Goal: Transaction & Acquisition: Purchase product/service

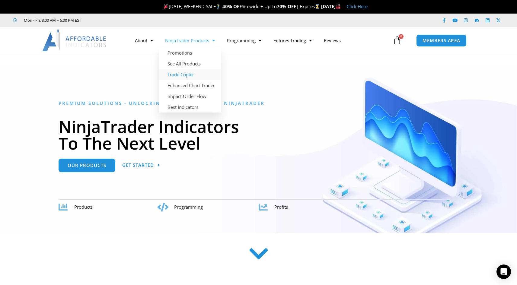
click at [181, 74] on link "Trade Copier" at bounding box center [190, 74] width 62 height 11
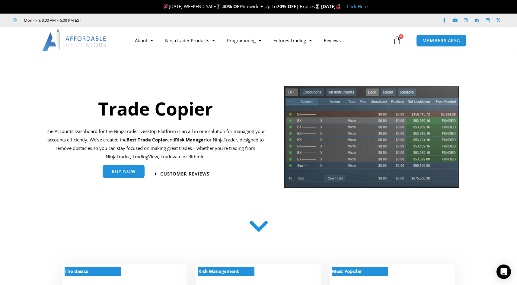
click at [123, 180] on div "Buy Now" at bounding box center [124, 174] width 42 height 14
click at [122, 173] on span "Buy Now" at bounding box center [124, 171] width 24 height 5
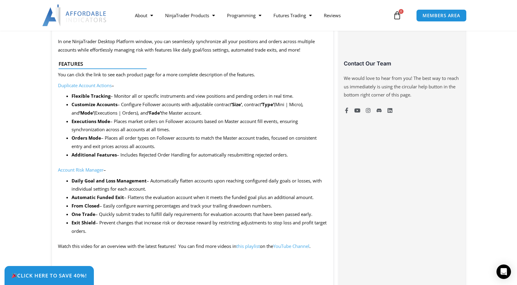
scroll to position [603, 0]
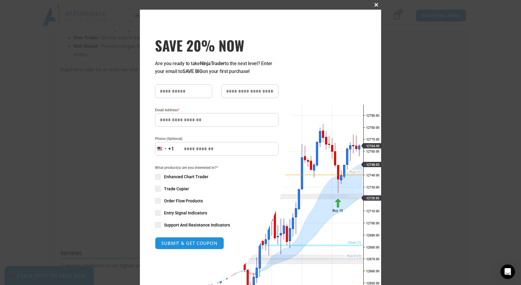
click at [372, 4] on span at bounding box center [377, 5] width 10 height 4
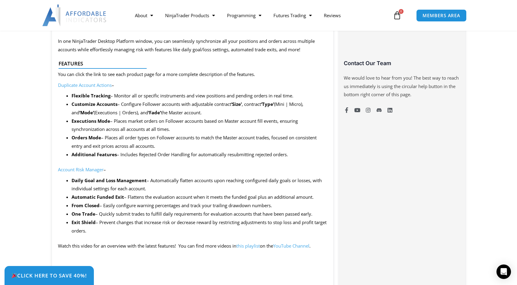
scroll to position [362, 0]
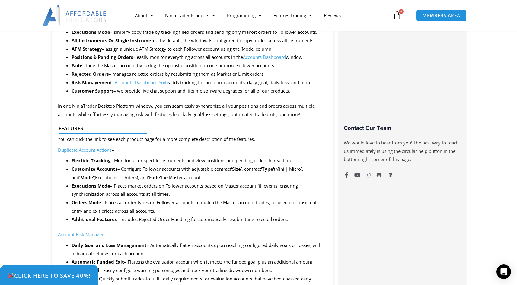
click at [55, 275] on span "Click Here to save 40%!" at bounding box center [49, 276] width 83 height 6
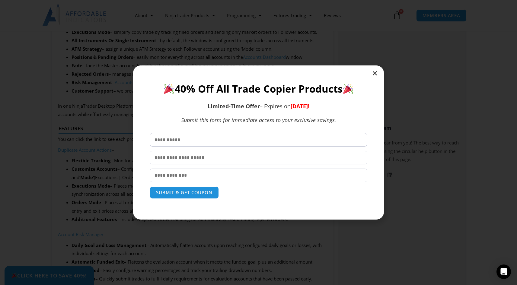
click at [203, 141] on input "text" at bounding box center [259, 140] width 218 height 14
type input "*****"
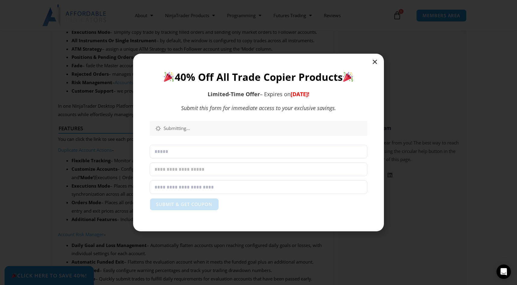
type input "**********"
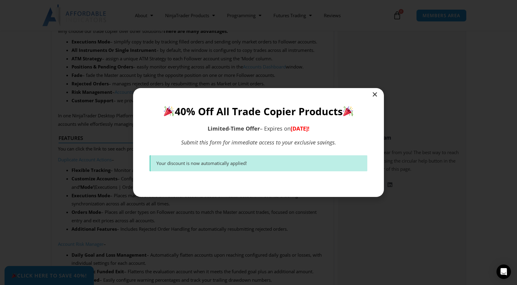
scroll to position [343, 0]
click at [374, 94] on icon "Close" at bounding box center [375, 94] width 6 height 6
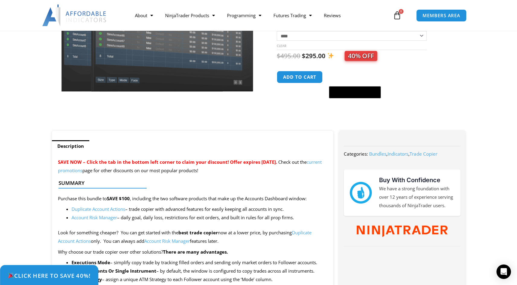
scroll to position [0, 0]
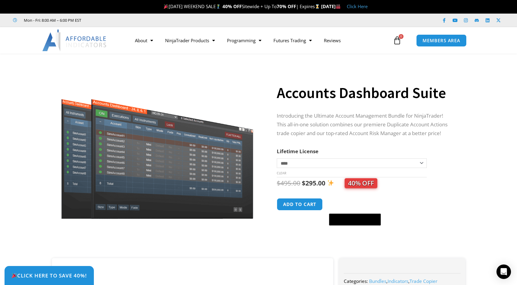
click at [352, 162] on select "**********" at bounding box center [352, 163] width 150 height 10
click at [350, 142] on div "**********" at bounding box center [365, 153] width 176 height 209
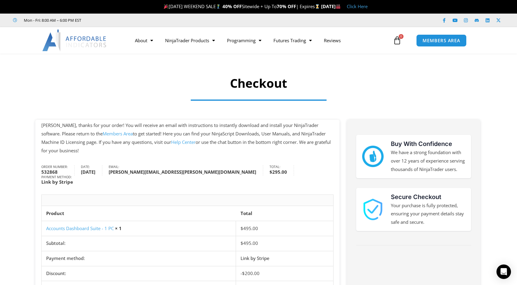
click at [152, 124] on p "[PERSON_NAME], thanks for your order! You will receive an email with instructio…" at bounding box center [187, 137] width 292 height 33
click at [87, 40] on img at bounding box center [74, 41] width 65 height 22
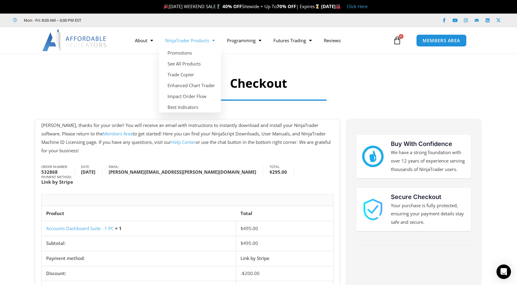
click at [211, 41] on span "Menu" at bounding box center [212, 40] width 6 height 11
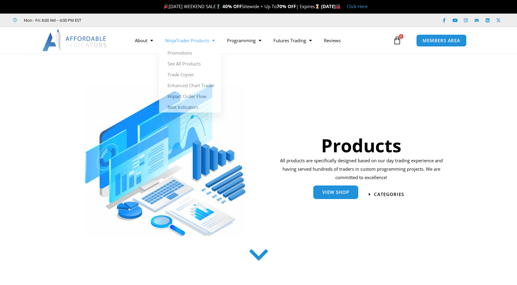
click at [336, 196] on link "View Shop" at bounding box center [335, 193] width 45 height 14
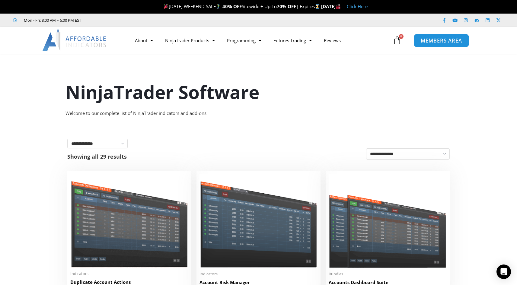
click at [432, 39] on span "MEMBERS AREA" at bounding box center [441, 40] width 41 height 5
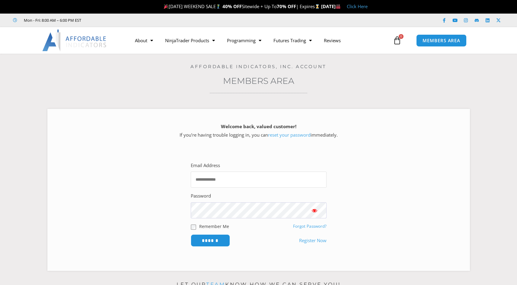
click at [210, 183] on input "Email Address" at bounding box center [259, 180] width 136 height 16
type input "**********"
click at [212, 243] on input "******" at bounding box center [209, 240] width 41 height 13
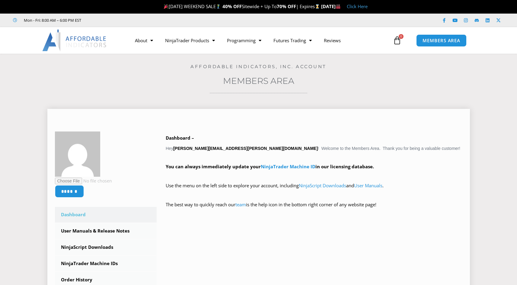
click at [205, 160] on div "Dashboard – Hey rogan.mcgillis@blackworkscapital.com ! Welcome to the Members A…" at bounding box center [314, 176] width 297 height 84
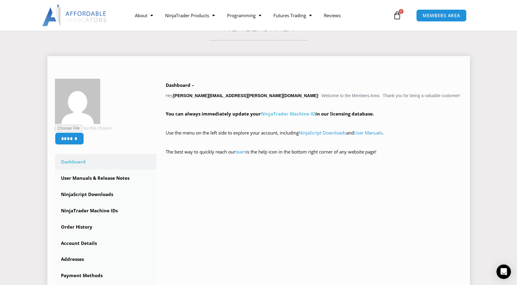
scroll to position [91, 0]
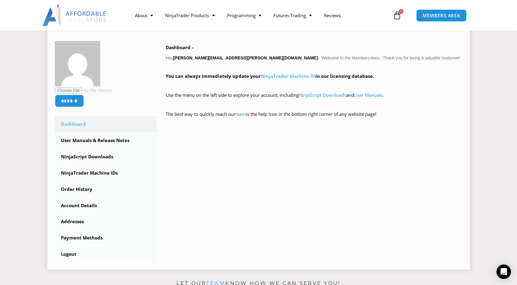
click at [283, 76] on link "NinjaTrader Machine ID" at bounding box center [288, 76] width 55 height 6
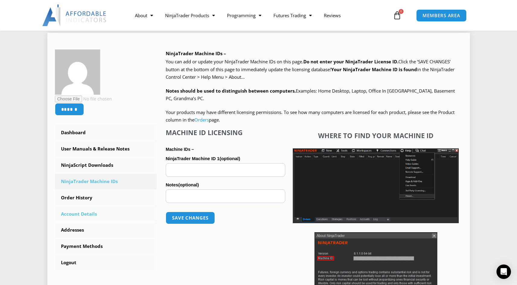
scroll to position [121, 0]
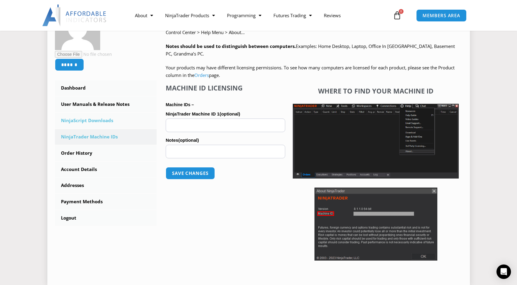
click at [92, 115] on link "NinjaScript Downloads" at bounding box center [106, 121] width 102 height 16
click at [91, 121] on link "NinjaScript Downloads" at bounding box center [106, 121] width 102 height 16
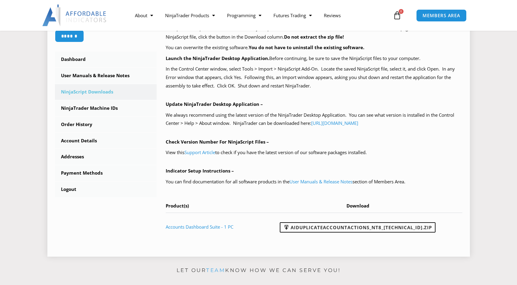
scroll to position [151, 0]
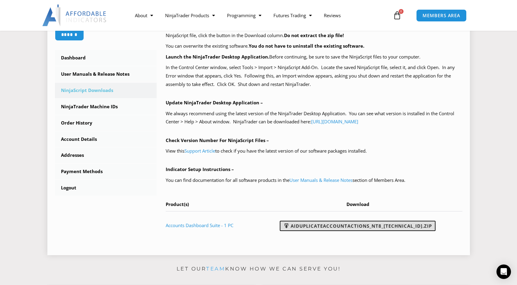
click at [376, 226] on link "AIDuplicateAccountActions_NT8_25.2.5.1.zip" at bounding box center [358, 226] width 156 height 10
click at [178, 126] on p "We always recommend using the latest version of the NinjaTrader Desktop Applica…" at bounding box center [314, 118] width 297 height 17
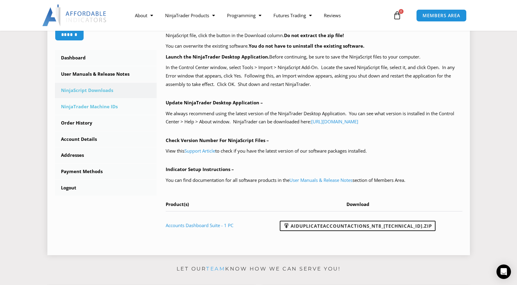
click at [99, 107] on link "NinjaTrader Machine IDs" at bounding box center [106, 107] width 102 height 16
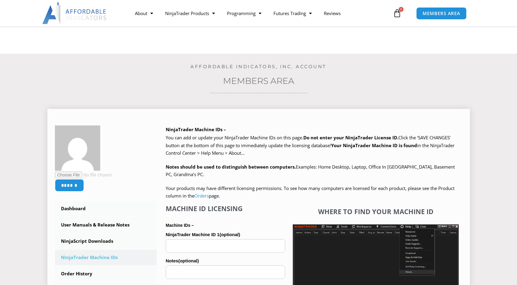
scroll to position [91, 0]
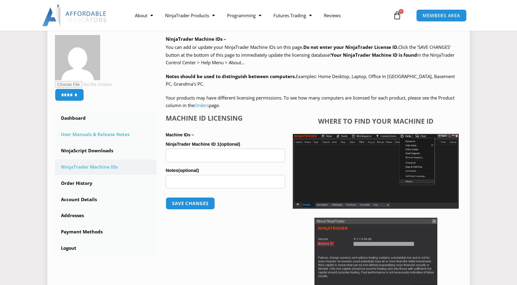
click at [108, 134] on link "User Manuals & Release Notes" at bounding box center [106, 135] width 102 height 16
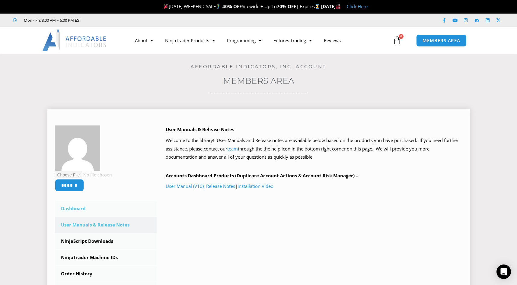
click at [73, 207] on link "Dashboard" at bounding box center [106, 209] width 102 height 16
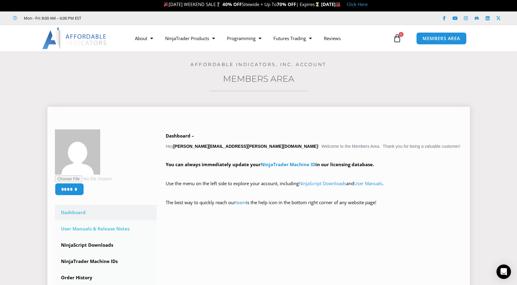
scroll to position [91, 0]
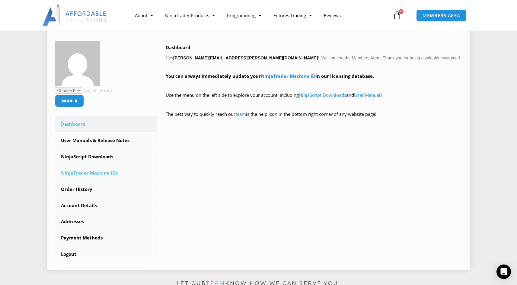
click at [84, 173] on link "NinjaTrader Machine IDs" at bounding box center [106, 173] width 102 height 16
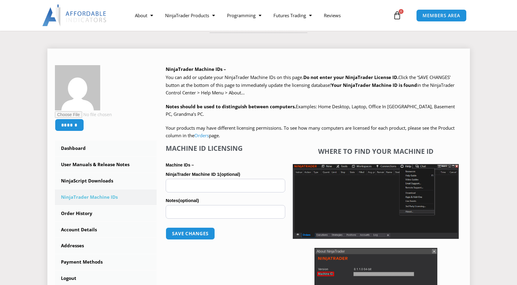
scroll to position [91, 0]
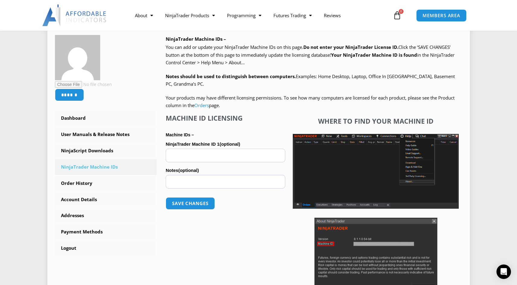
click at [186, 153] on input "NinjaTrader Machine ID 1 (optional)" at bounding box center [225, 156] width 119 height 14
paste input "**********"
type input "**********"
click at [201, 203] on button "Save changes" at bounding box center [190, 203] width 52 height 13
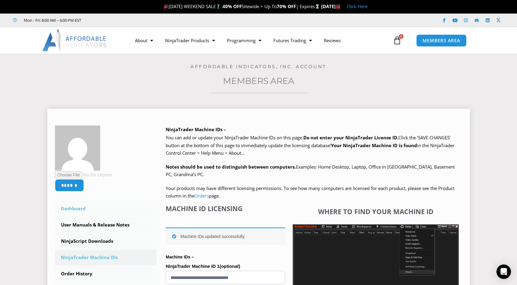
click at [67, 206] on link "Dashboard" at bounding box center [106, 209] width 102 height 16
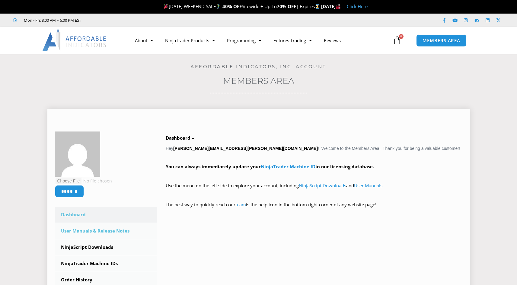
click at [82, 228] on link "User Manuals & Release Notes" at bounding box center [106, 231] width 102 height 16
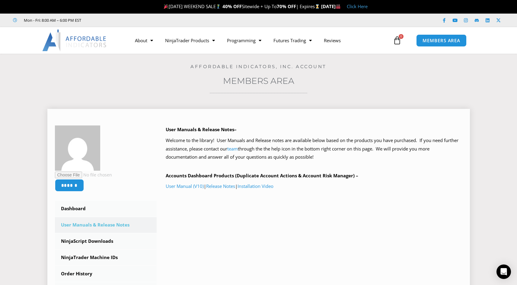
click at [359, 208] on div "User Manuals & Release Notes– Welcome to the library! User Manuals and Release …" at bounding box center [314, 170] width 297 height 89
click at [190, 186] on link "User Manual (V10)" at bounding box center [185, 186] width 38 height 6
